Goal: Task Accomplishment & Management: Manage account settings

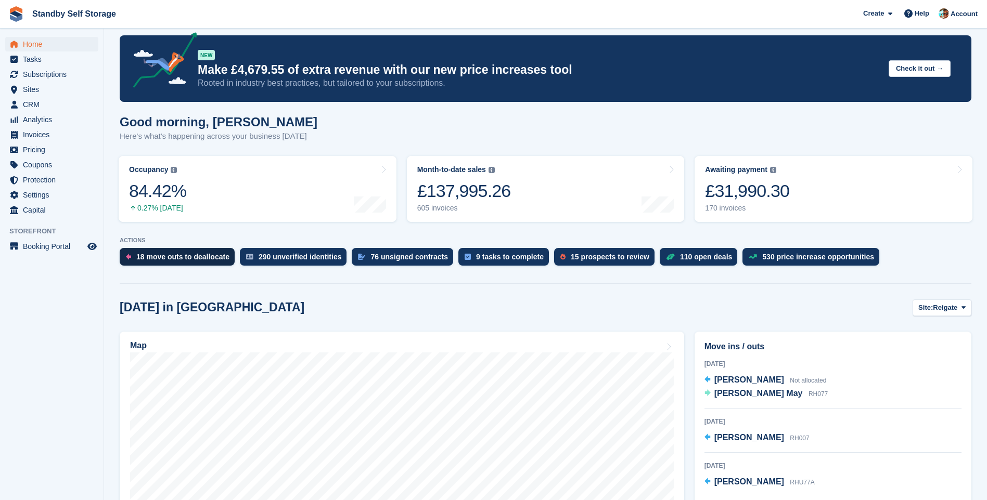
scroll to position [156, 0]
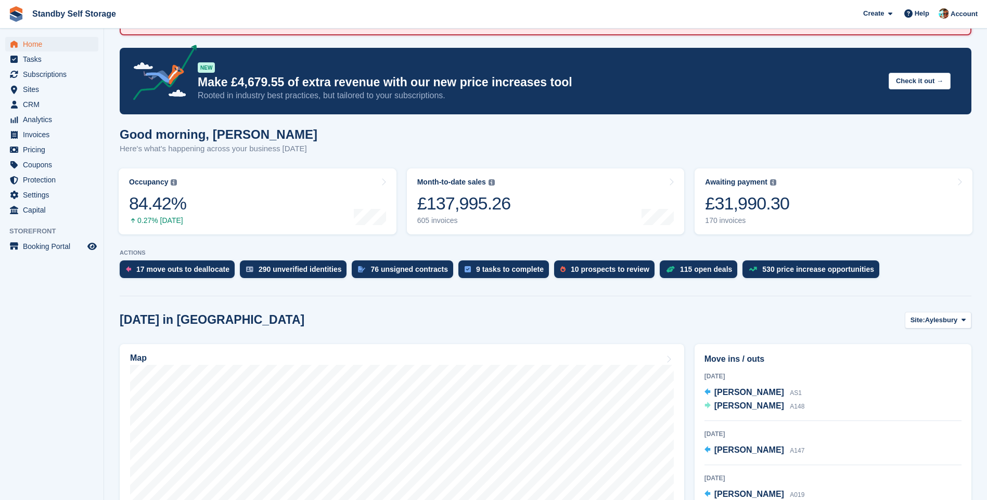
scroll to position [208, 0]
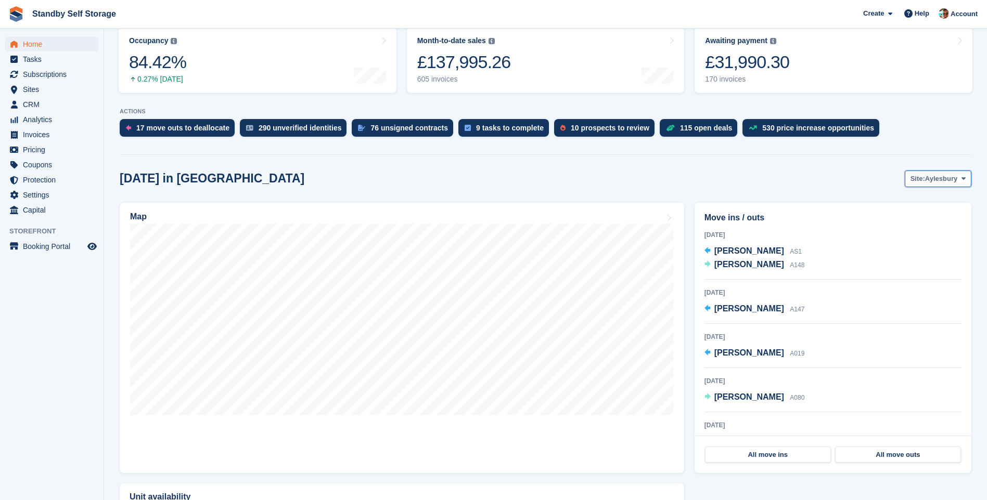
drag, startPoint x: 937, startPoint y: 179, endPoint x: 931, endPoint y: 191, distance: 13.7
click at [937, 179] on span "Aylesbury" at bounding box center [941, 179] width 32 height 10
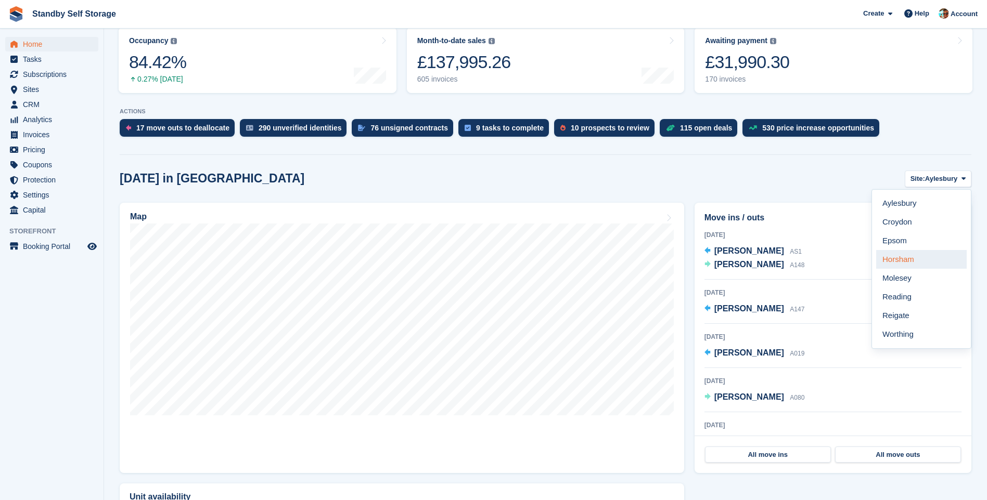
click at [904, 257] on link "Horsham" at bounding box center [921, 259] width 90 height 19
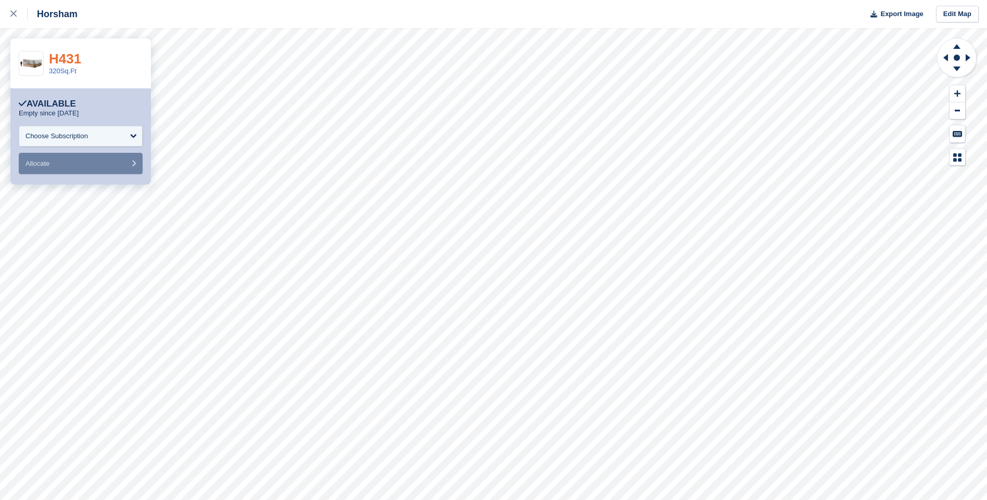
click at [59, 63] on link "H431" at bounding box center [65, 59] width 32 height 16
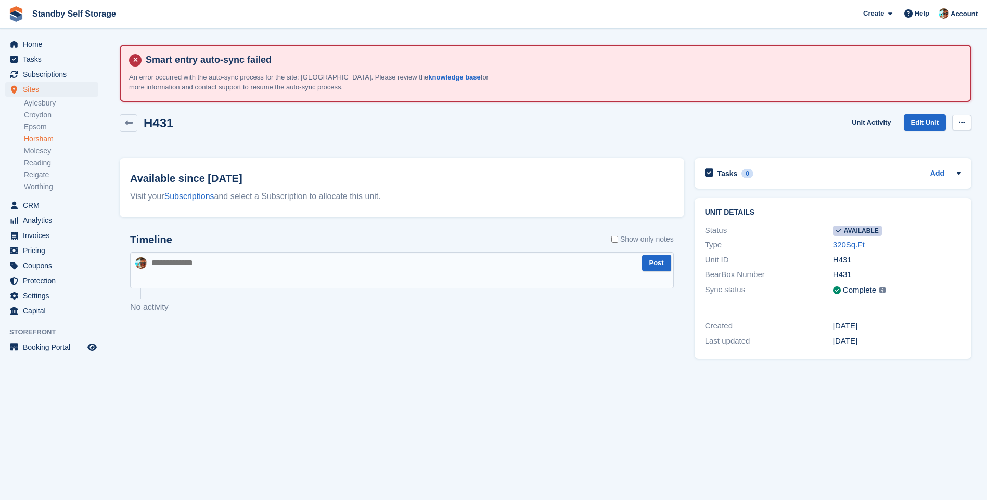
click at [959, 123] on icon at bounding box center [962, 122] width 6 height 7
click at [921, 144] on p "Make unavailable" at bounding box center [921, 143] width 90 height 14
click at [318, 275] on textarea at bounding box center [402, 270] width 544 height 36
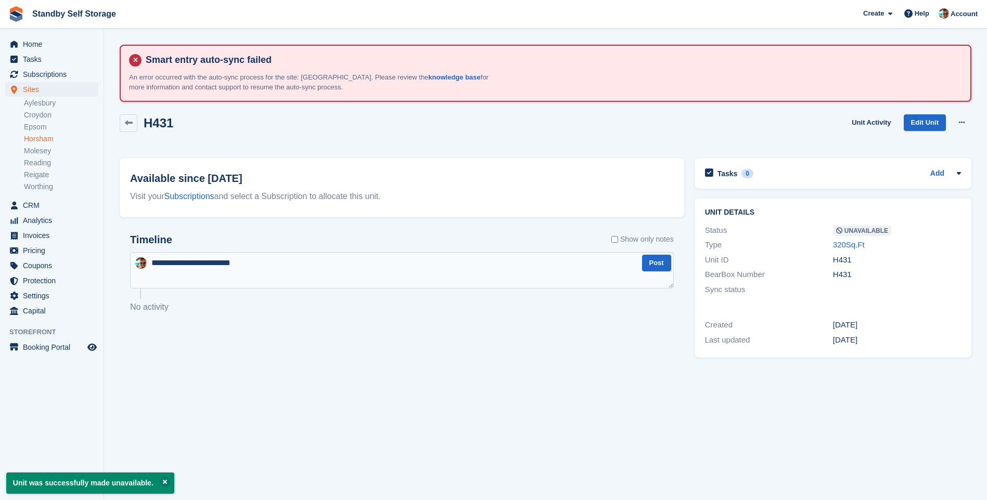
type textarea "**********"
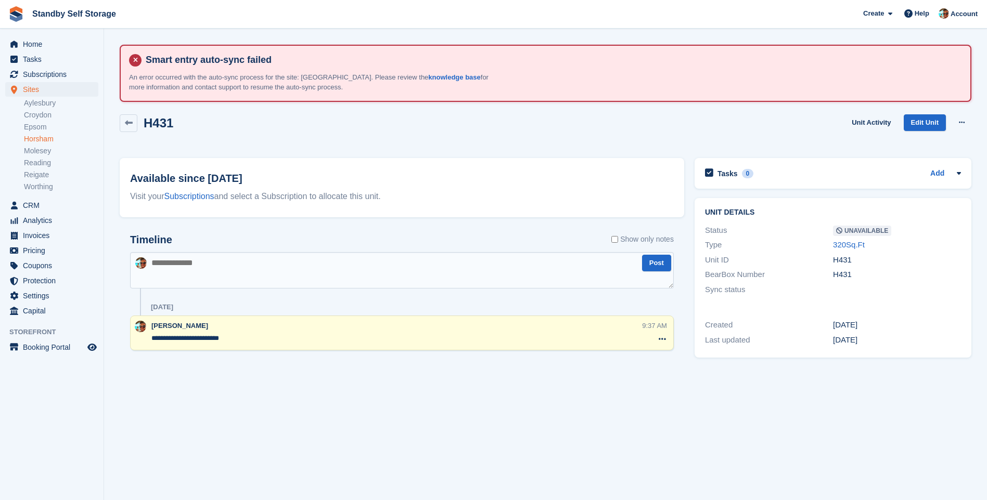
click at [48, 141] on link "Horsham" at bounding box center [61, 139] width 74 height 10
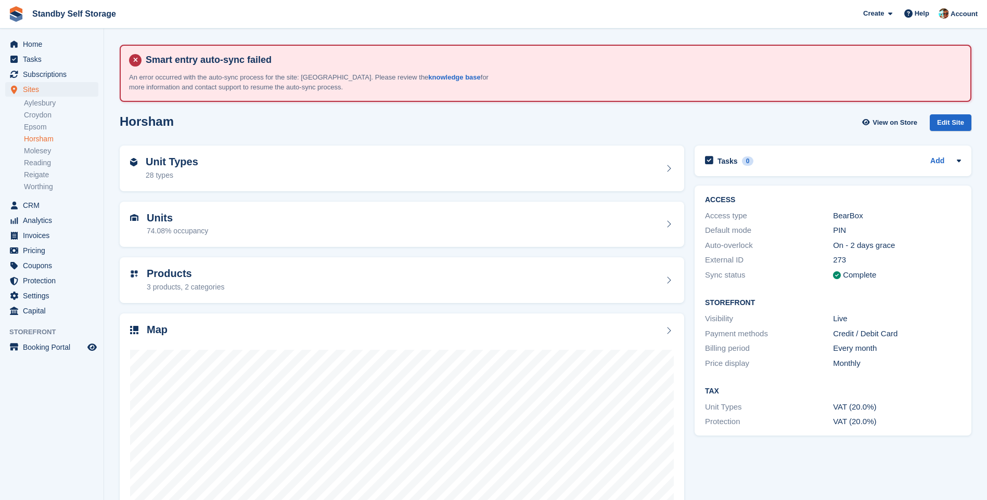
click at [41, 137] on link "Horsham" at bounding box center [61, 139] width 74 height 10
